Goal: Find specific page/section: Find specific page/section

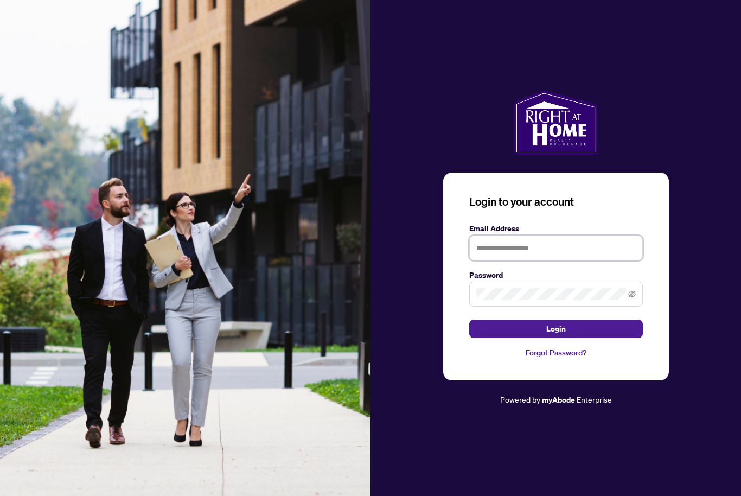
click at [549, 261] on input "text" at bounding box center [557, 248] width 174 height 25
type input "*"
type input "**********"
click at [538, 301] on span at bounding box center [557, 294] width 174 height 25
click at [577, 338] on button "Login" at bounding box center [557, 329] width 174 height 18
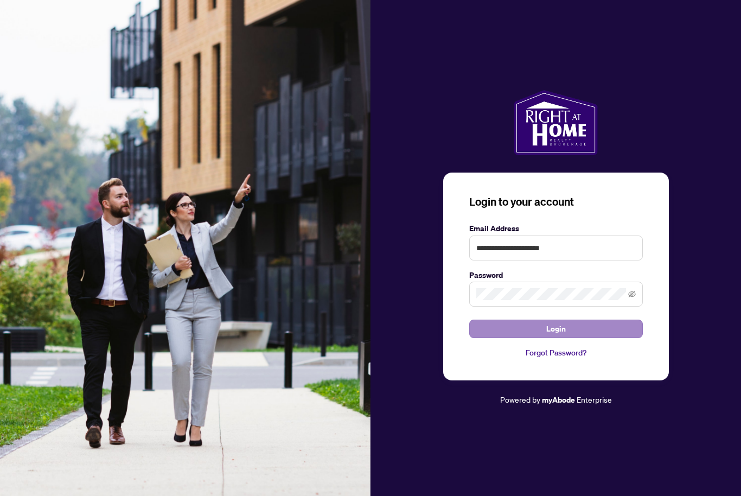
click at [588, 338] on button "Login" at bounding box center [557, 329] width 174 height 18
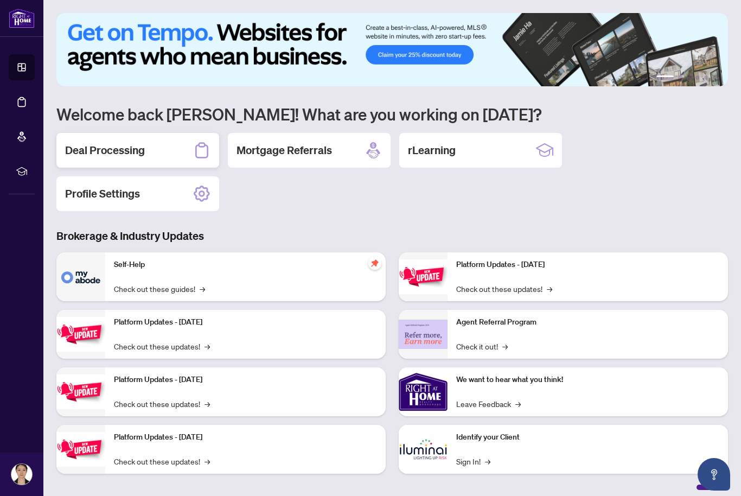
click at [163, 158] on div "Deal Processing" at bounding box center [137, 150] width 163 height 35
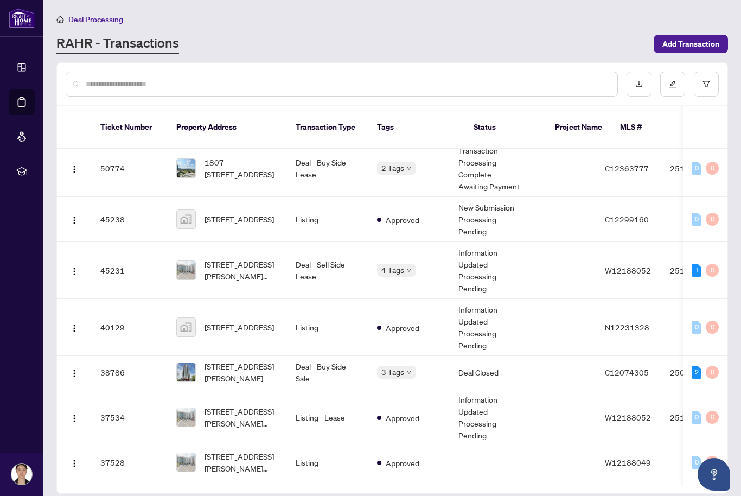
scroll to position [66, 0]
click at [250, 363] on span "[STREET_ADDRESS][PERSON_NAME]" at bounding box center [242, 372] width 74 height 24
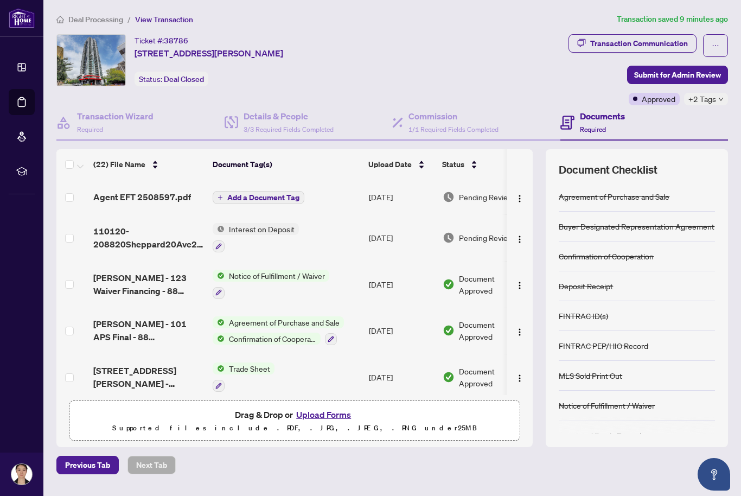
click at [169, 201] on span "Agent EFT 2508597.pdf" at bounding box center [142, 197] width 98 height 13
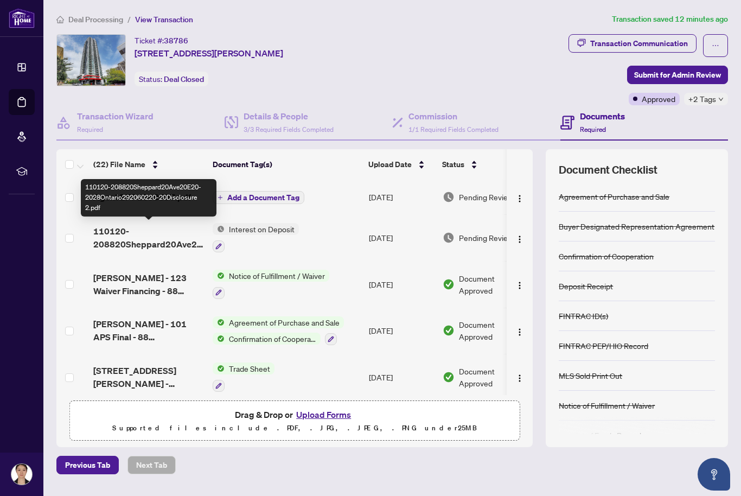
click at [707, 106] on div "Documents Required" at bounding box center [645, 122] width 168 height 35
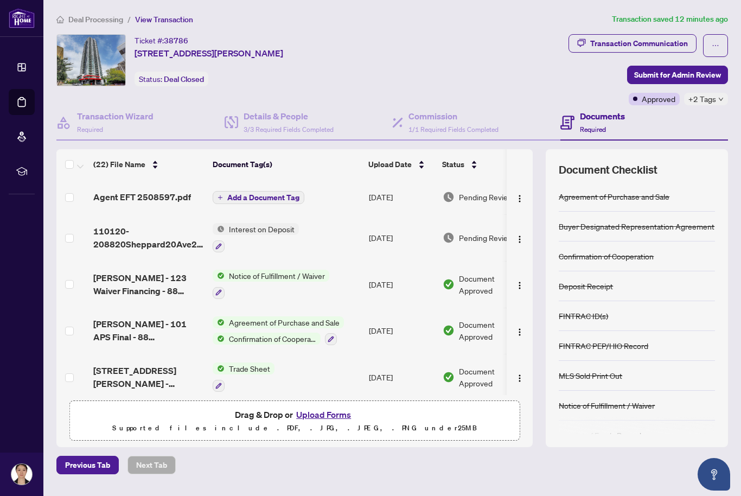
click at [690, 93] on span "+2 Tags" at bounding box center [703, 99] width 28 height 12
click at [667, 100] on div "Closed" at bounding box center [646, 104] width 41 height 12
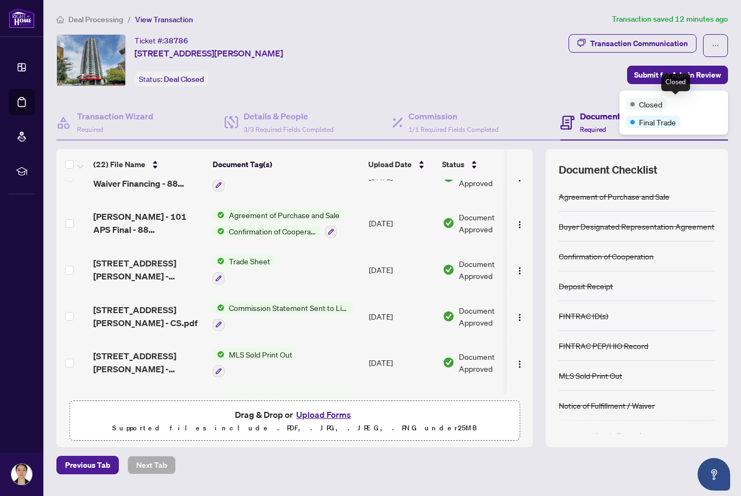
scroll to position [108, 0]
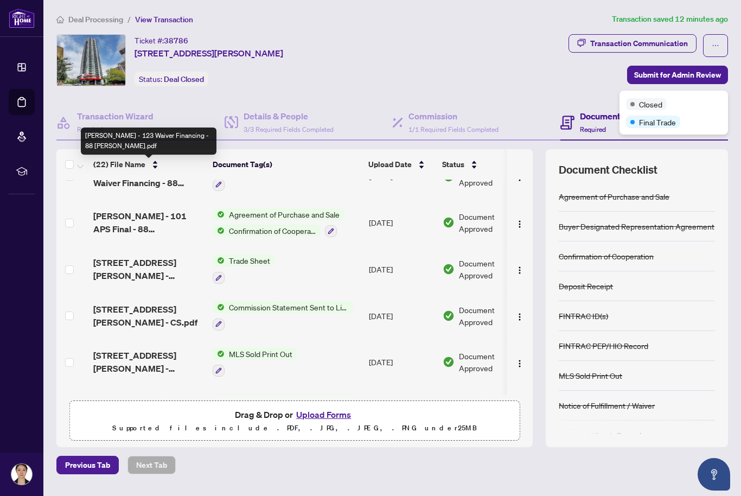
click at [104, 181] on span "[PERSON_NAME] - 123 Waiver Financing - 88 [PERSON_NAME].pdf" at bounding box center [148, 176] width 111 height 26
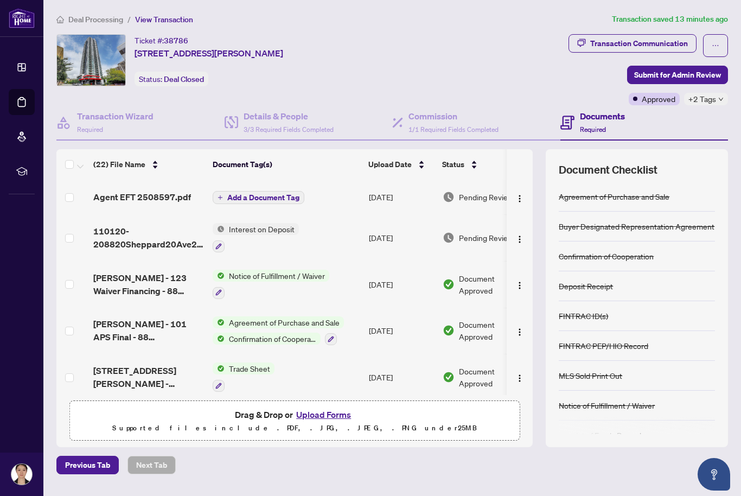
click at [122, 381] on span "[STREET_ADDRESS][PERSON_NAME] - REVISED TS.pdf" at bounding box center [148, 377] width 111 height 26
click at [106, 202] on span "Agent EFT 2508597.pdf" at bounding box center [142, 197] width 98 height 13
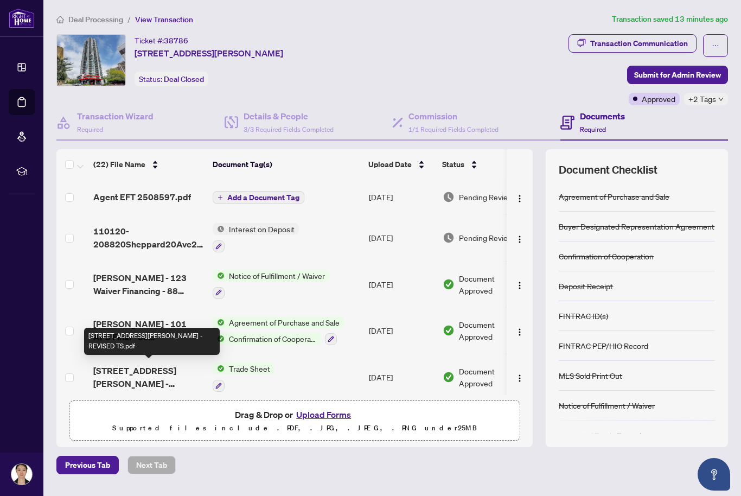
click at [134, 376] on span "[STREET_ADDRESS][PERSON_NAME] - REVISED TS.pdf" at bounding box center [148, 377] width 111 height 26
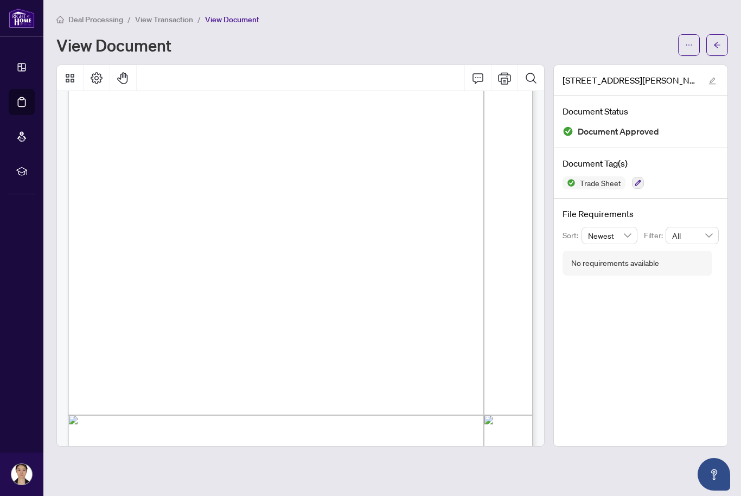
scroll to position [115, 0]
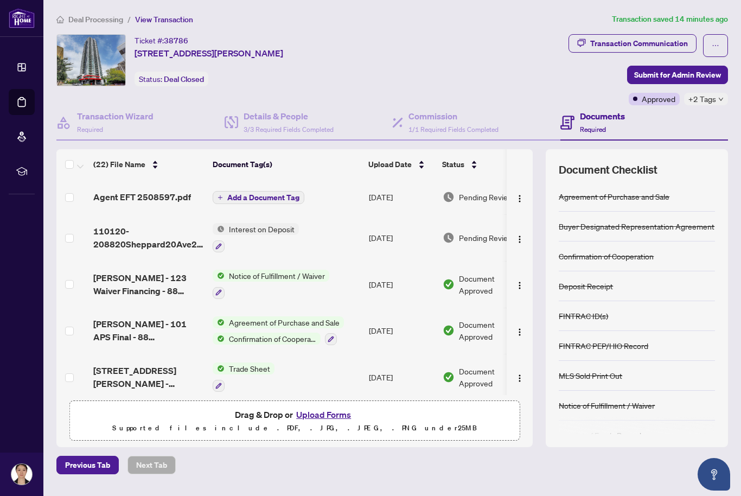
click at [113, 198] on span "Agent EFT 2508597.pdf" at bounding box center [142, 197] width 98 height 13
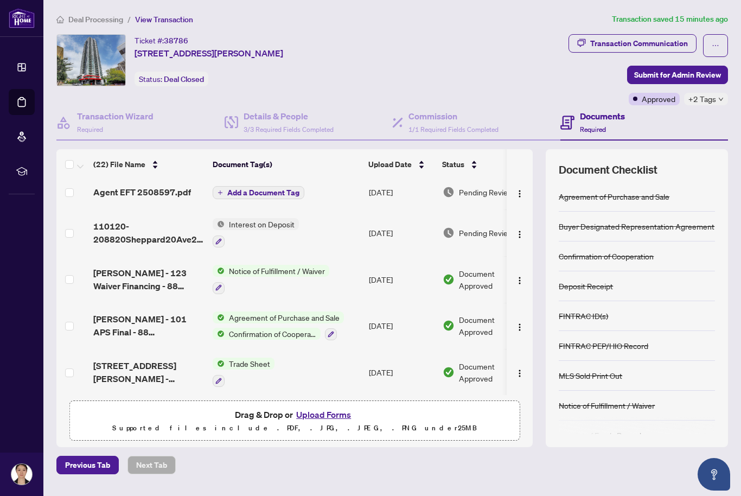
scroll to position [0, 1]
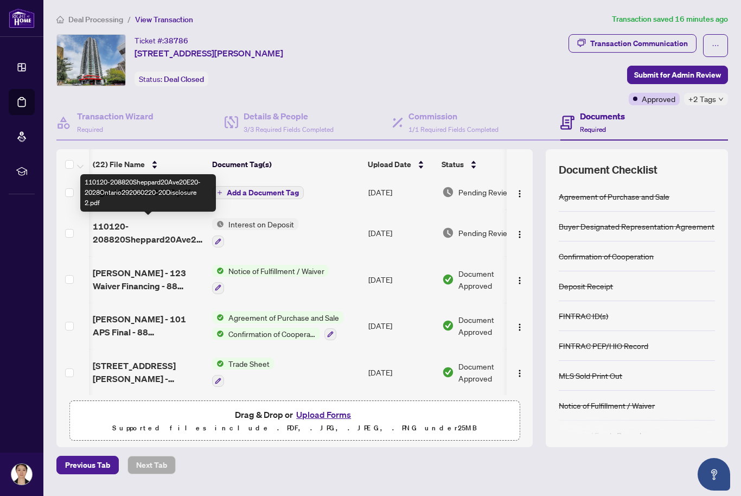
click at [84, 21] on span "Deal Processing" at bounding box center [95, 20] width 55 height 10
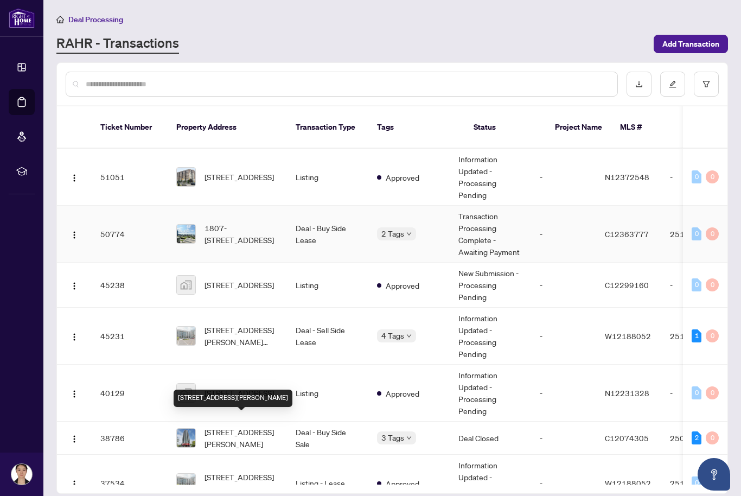
click at [225, 232] on span "1807-[STREET_ADDRESS]" at bounding box center [242, 234] width 74 height 24
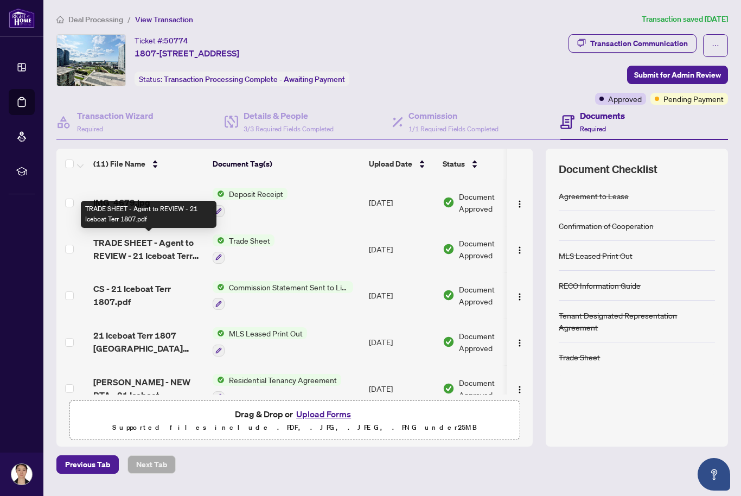
click at [125, 251] on span "TRADE SHEET - Agent to REVIEW - 21 Iceboat Terr 1807.pdf" at bounding box center [148, 249] width 111 height 26
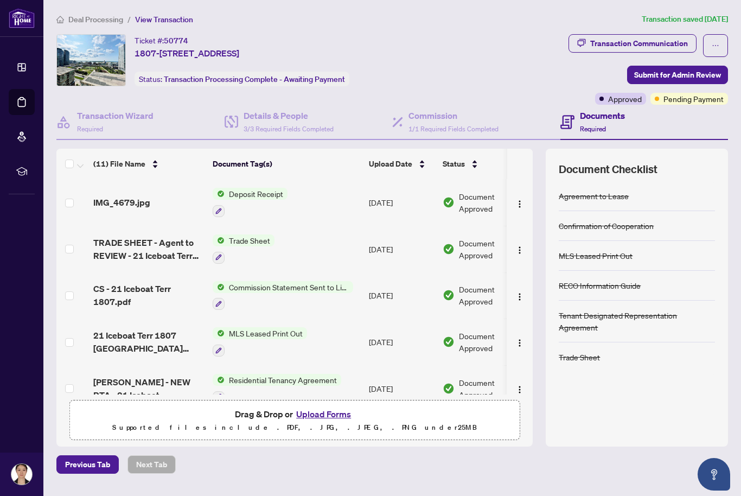
click at [87, 18] on span "Deal Processing" at bounding box center [95, 20] width 55 height 10
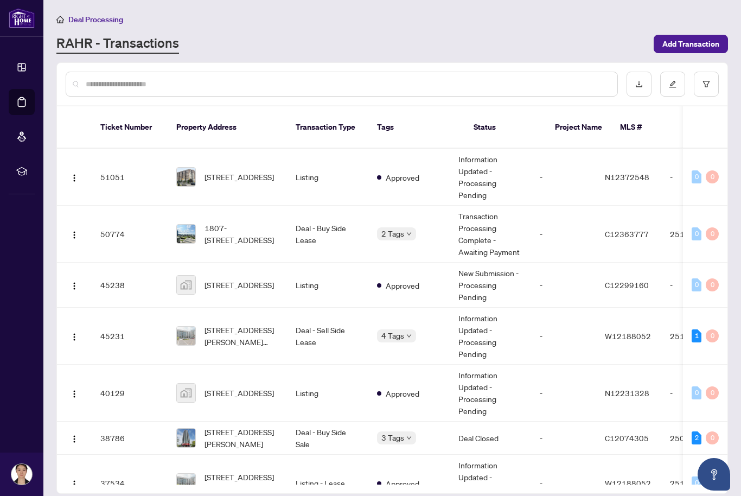
click at [229, 324] on span "[STREET_ADDRESS][PERSON_NAME][PERSON_NAME]" at bounding box center [242, 336] width 74 height 24
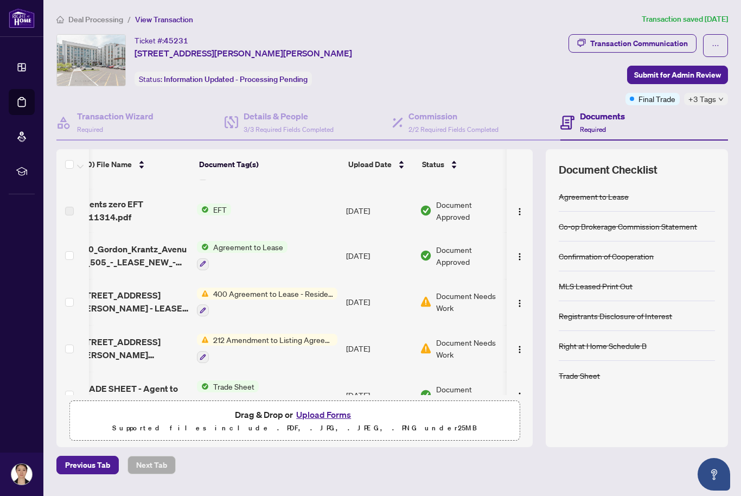
scroll to position [98, 20]
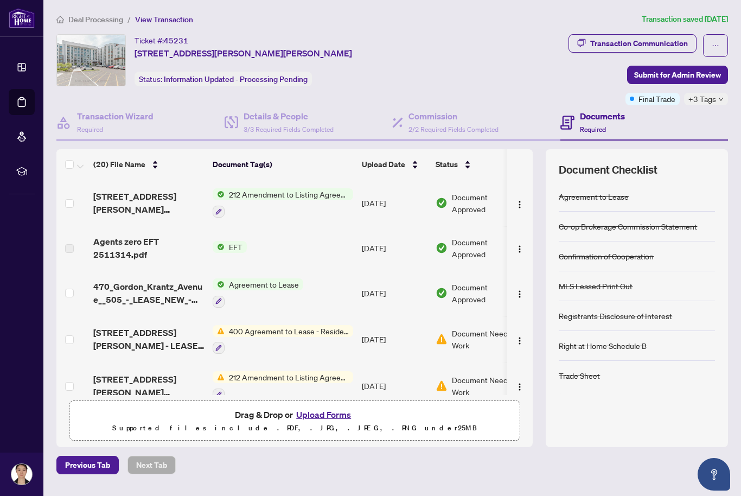
click at [117, 199] on span "[STREET_ADDRESS][PERSON_NAME] Amendment_[DATE] 01_17_24.pdf" at bounding box center [148, 203] width 111 height 26
click at [726, 104] on div "+3 Tags" at bounding box center [706, 99] width 44 height 12
click at [708, 93] on div "Closed BV Cheque(s) Issued Approved" at bounding box center [674, 121] width 109 height 61
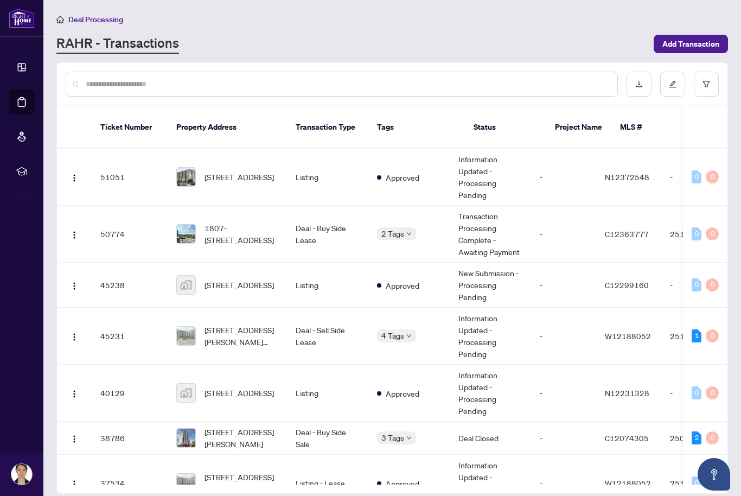
click at [95, 18] on span "Deal Processing" at bounding box center [95, 20] width 55 height 10
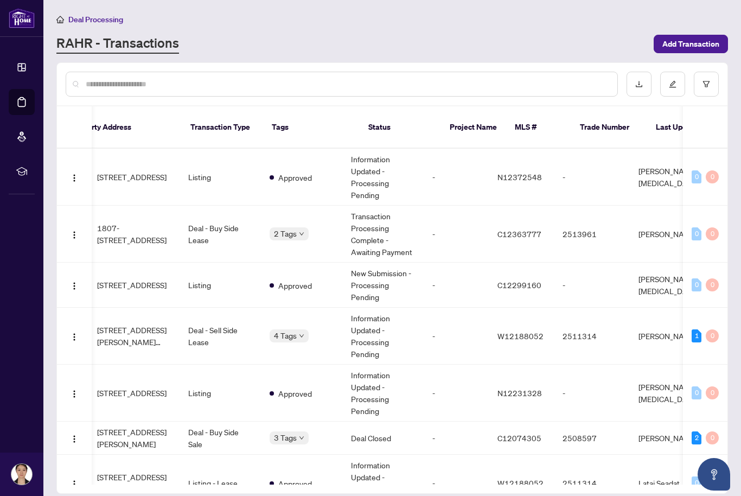
scroll to position [0, 112]
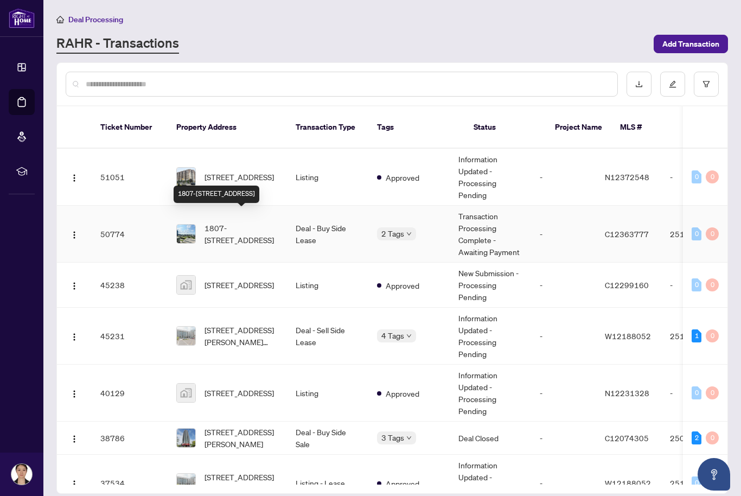
click at [229, 235] on td "1807-[STREET_ADDRESS]" at bounding box center [227, 234] width 119 height 57
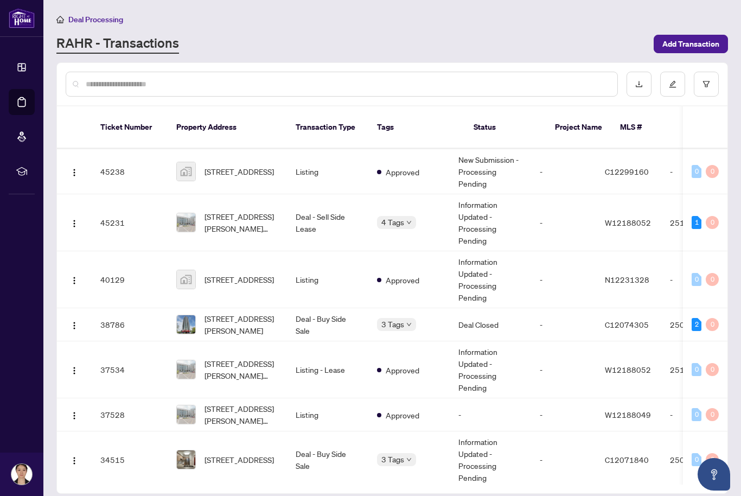
click at [229, 319] on span "[STREET_ADDRESS][PERSON_NAME]" at bounding box center [242, 325] width 74 height 24
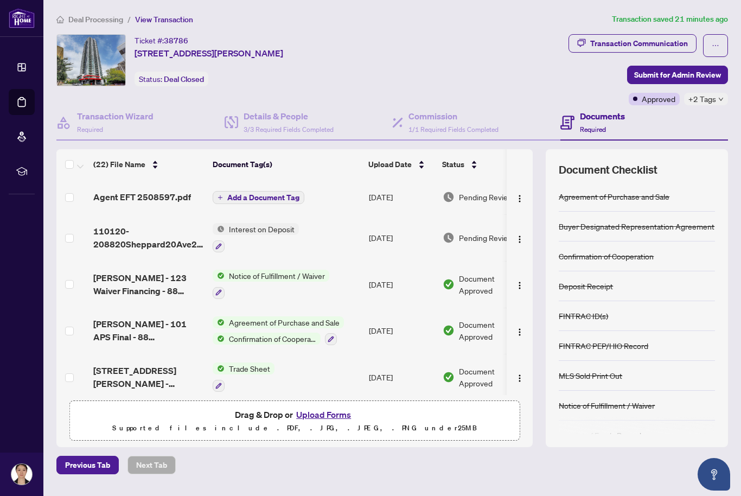
click at [712, 93] on span "+2 Tags" at bounding box center [703, 99] width 28 height 12
